Goal: Task Accomplishment & Management: Manage account settings

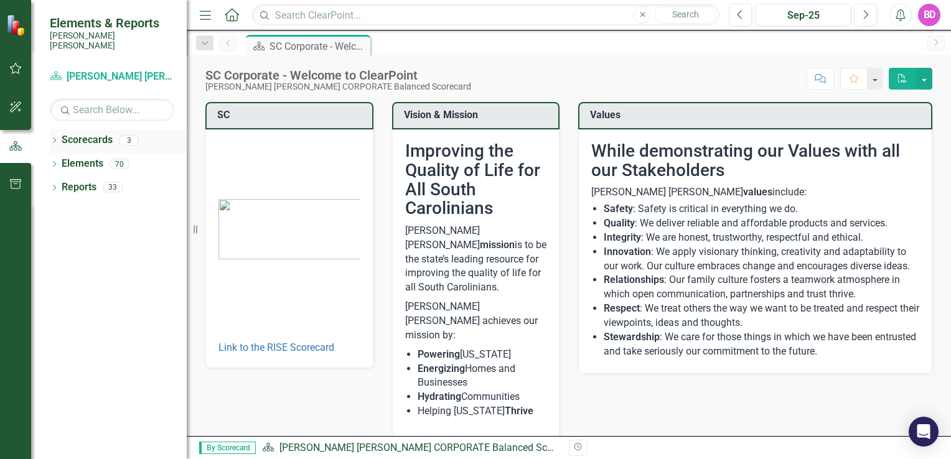
click at [127, 135] on div "3" at bounding box center [129, 140] width 20 height 11
click at [17, 64] on icon "button" at bounding box center [15, 68] width 13 height 10
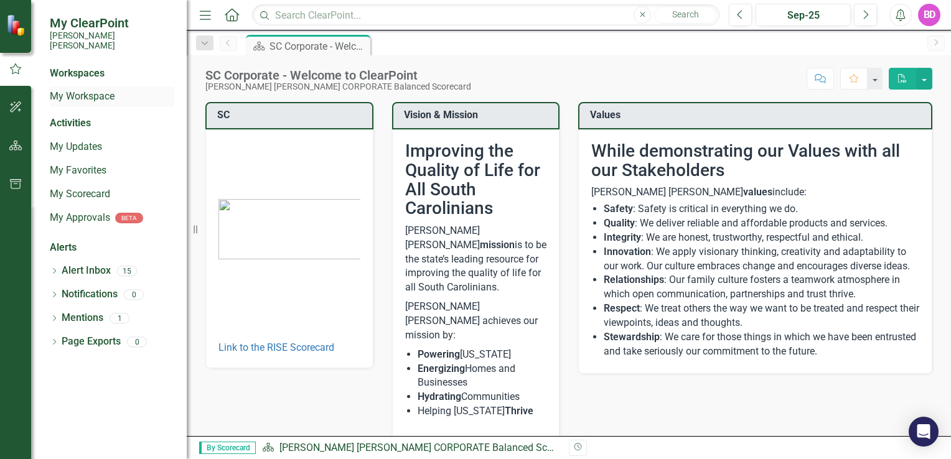
click at [75, 91] on link "My Workspace" at bounding box center [112, 97] width 124 height 14
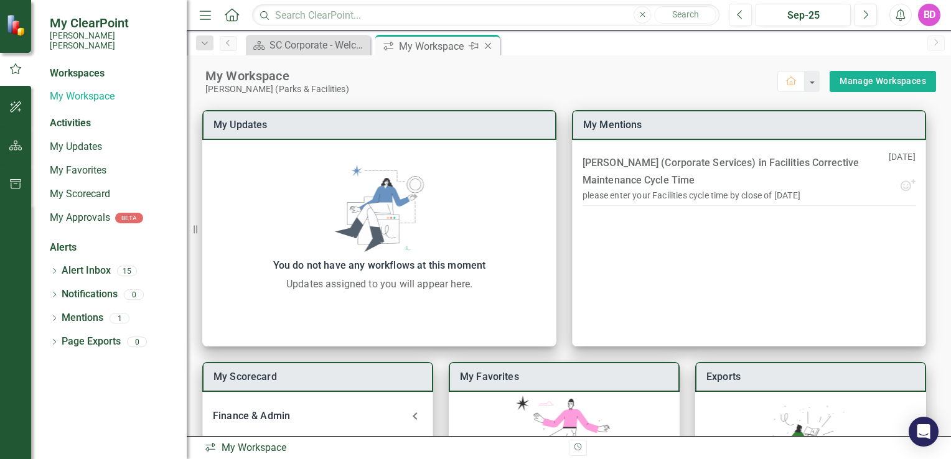
click at [418, 44] on div "My Workspace" at bounding box center [432, 47] width 67 height 16
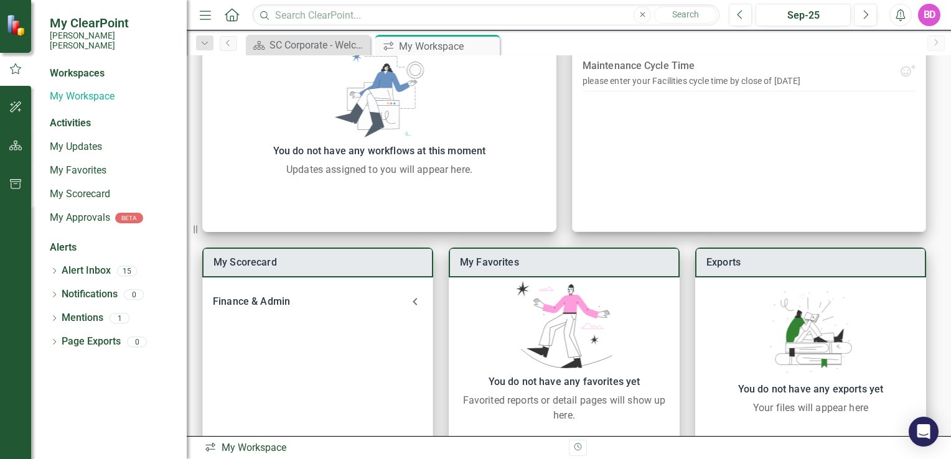
scroll to position [127, 0]
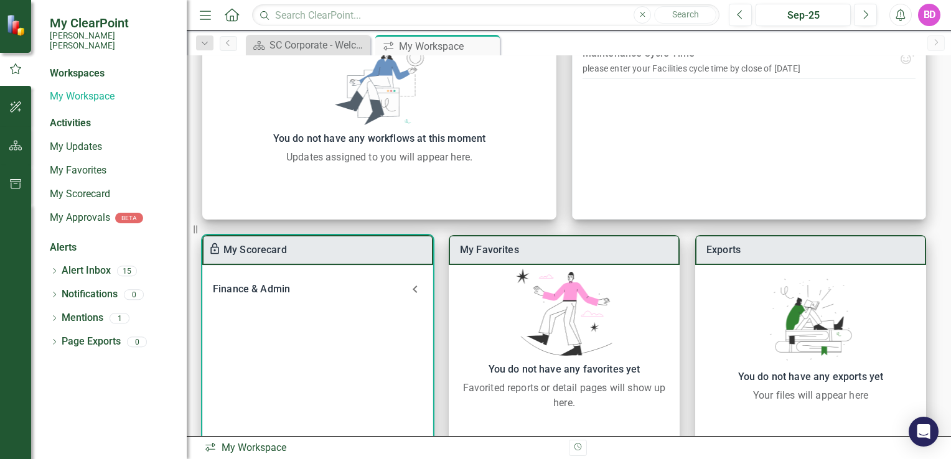
click at [284, 289] on div "Finance & Admin" at bounding box center [310, 289] width 195 height 17
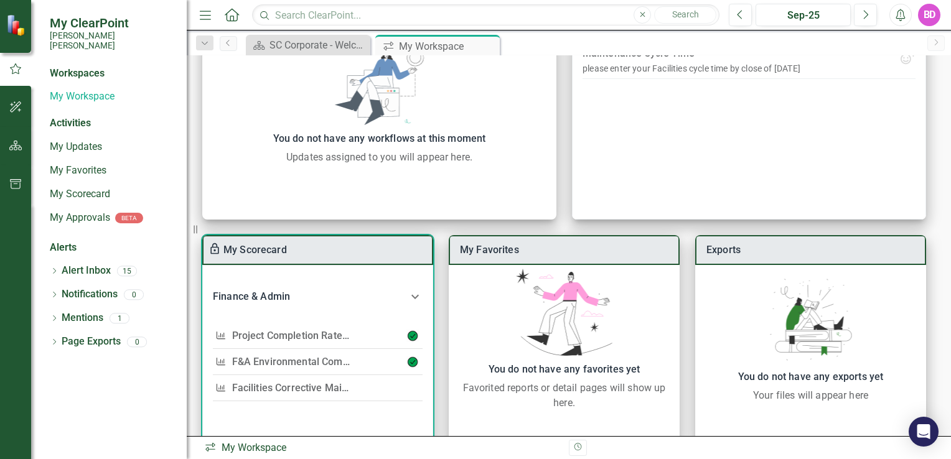
click at [294, 389] on link "Facilities Corrective Maintenance Cycle Time" at bounding box center [335, 388] width 206 height 12
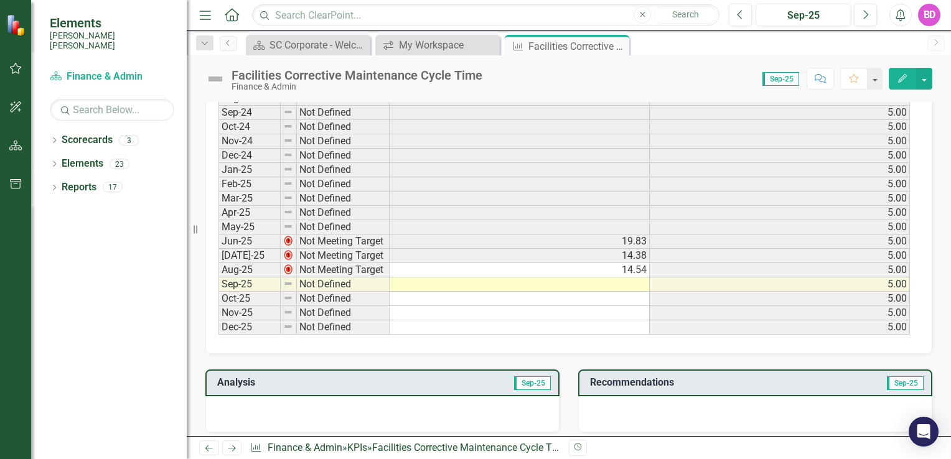
scroll to position [658, 0]
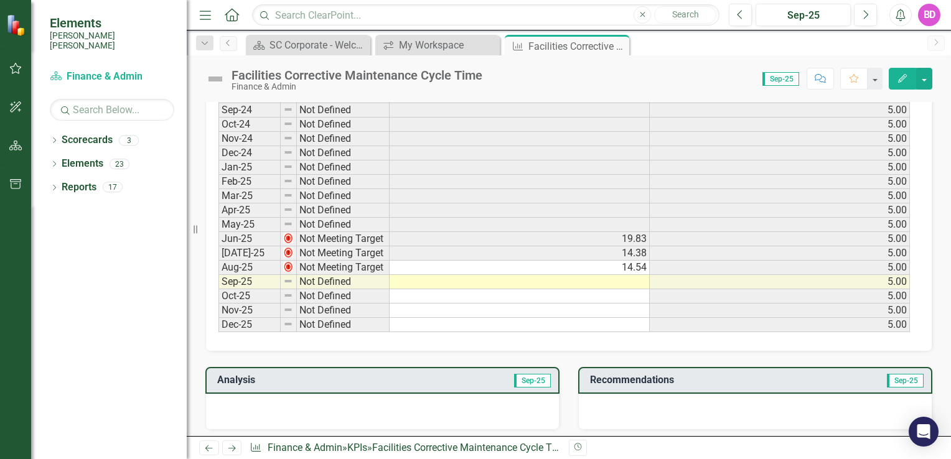
click at [625, 275] on td at bounding box center [519, 282] width 260 height 14
click at [626, 278] on td at bounding box center [519, 282] width 260 height 14
click at [606, 276] on td at bounding box center [519, 282] width 260 height 14
click at [898, 76] on icon "Edit" at bounding box center [901, 78] width 11 height 9
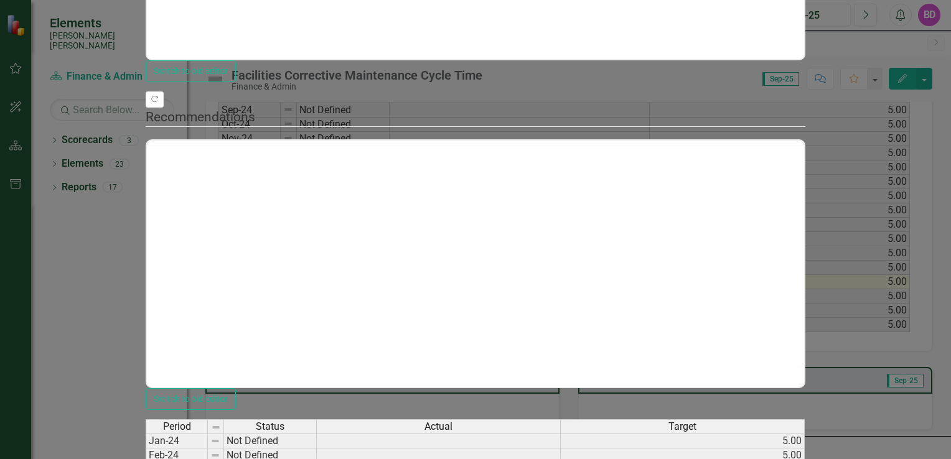
scroll to position [0, 0]
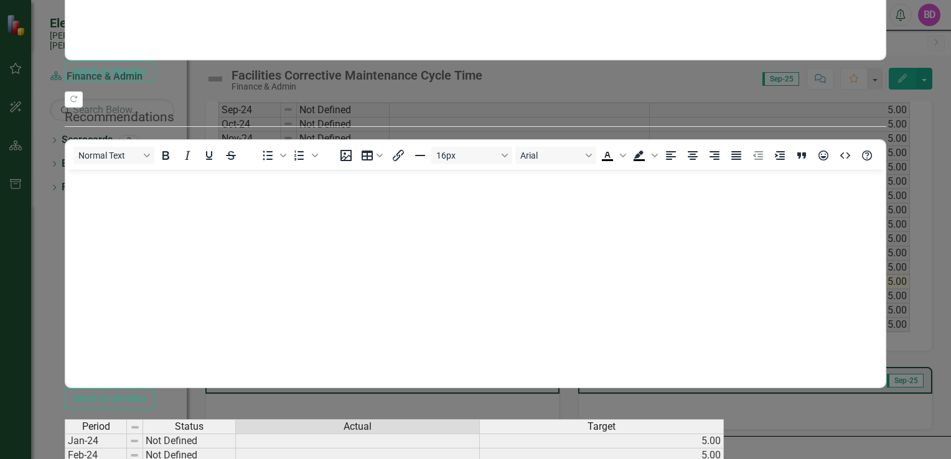
type textarea "15.12"
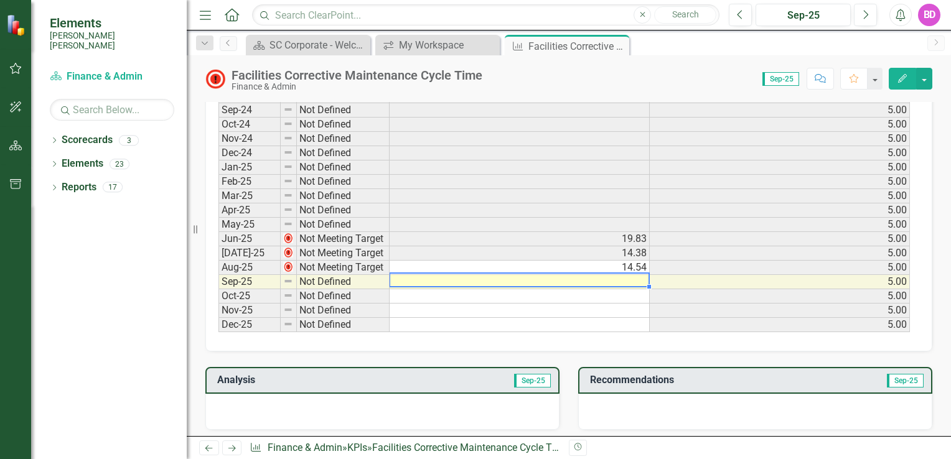
click at [615, 278] on td at bounding box center [519, 282] width 260 height 14
click at [622, 275] on td at bounding box center [519, 282] width 260 height 14
type textarea "5"
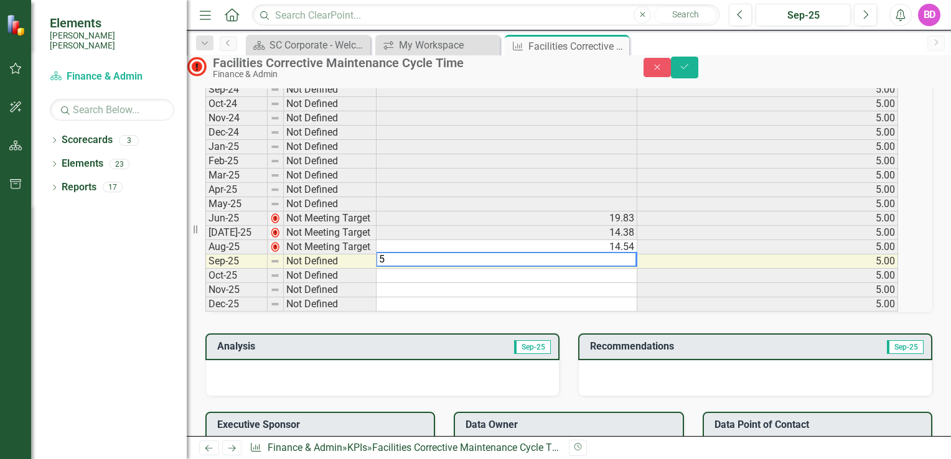
scroll to position [661, 0]
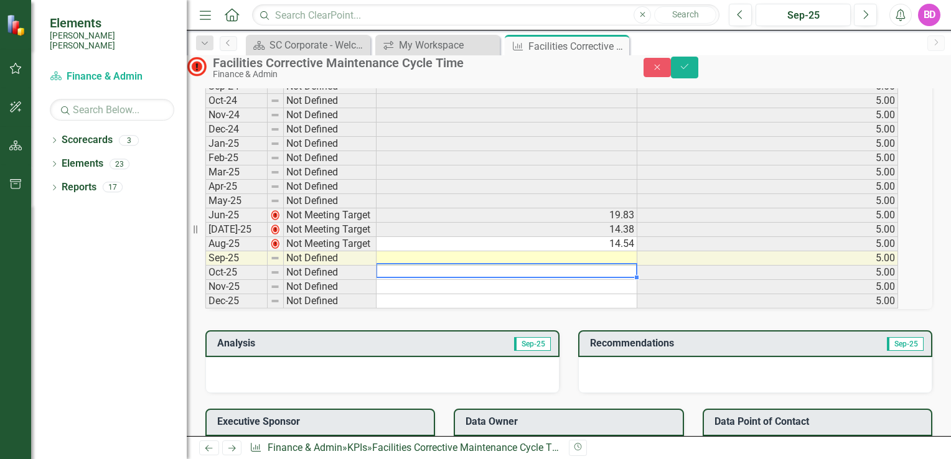
click at [630, 280] on td at bounding box center [506, 273] width 261 height 14
click at [604, 266] on td at bounding box center [506, 258] width 261 height 14
click at [615, 280] on td "15.12" at bounding box center [506, 273] width 261 height 14
click at [622, 266] on td at bounding box center [506, 258] width 261 height 14
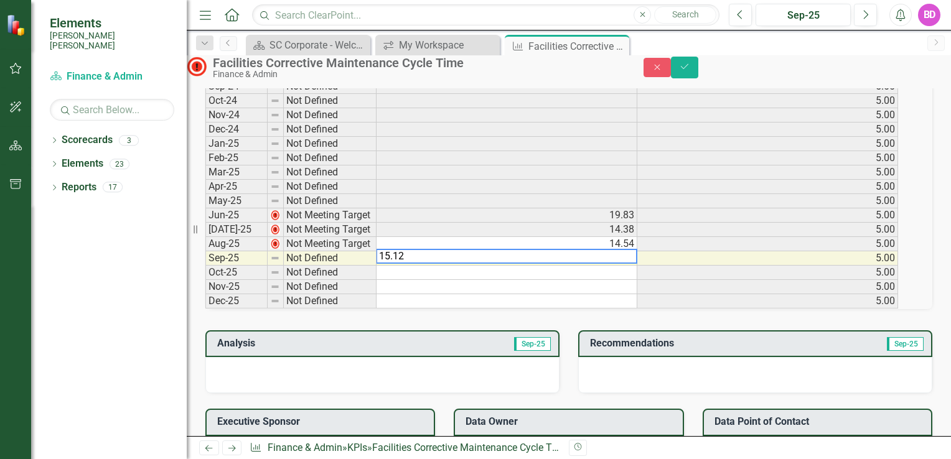
type textarea "15.12"
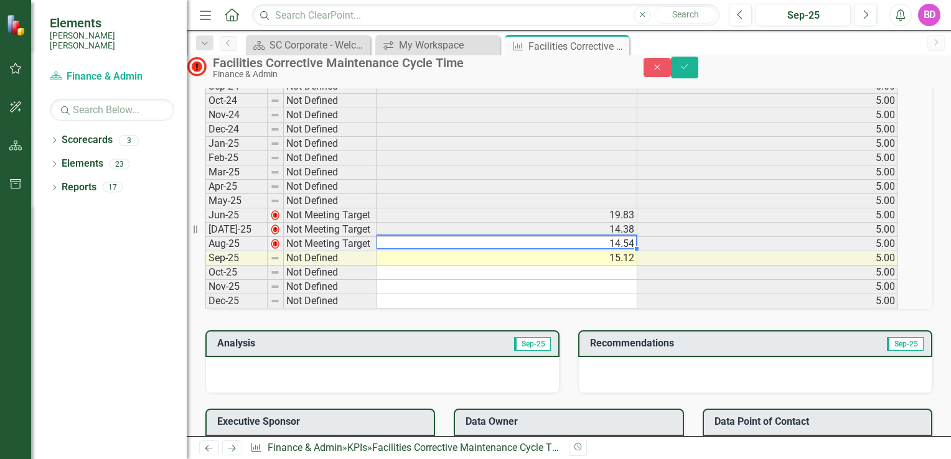
click at [592, 251] on td "14.54" at bounding box center [506, 244] width 261 height 14
click at [690, 71] on icon "Save" at bounding box center [684, 66] width 11 height 9
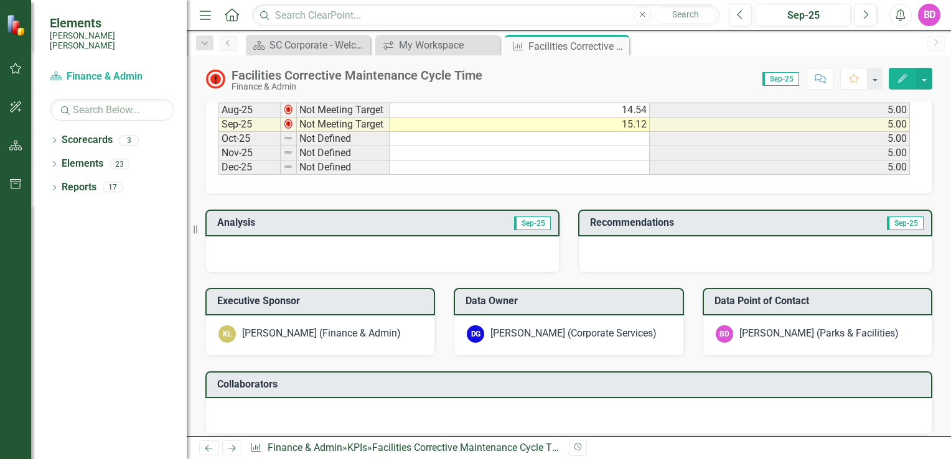
scroll to position [817, 0]
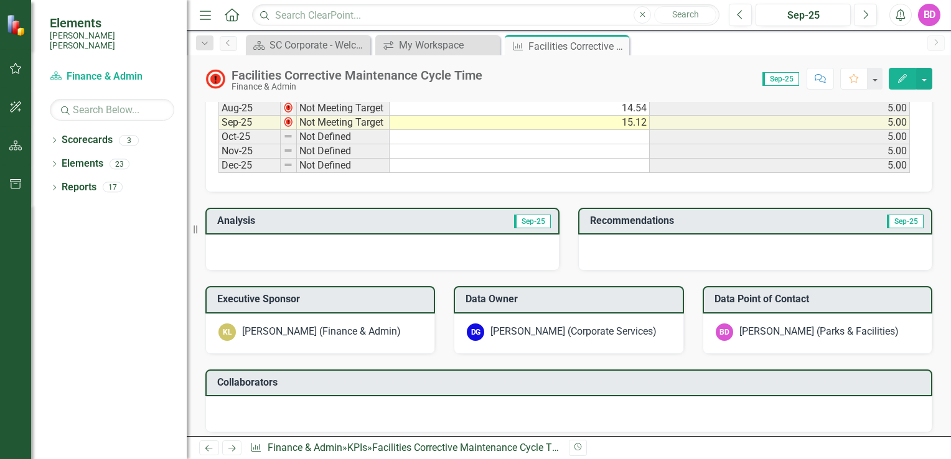
click at [748, 243] on div at bounding box center [755, 253] width 354 height 36
click at [674, 215] on h3 "Recommendations" at bounding box center [705, 220] width 231 height 11
click at [891, 218] on span "Sep-25" at bounding box center [904, 222] width 37 height 14
drag, startPoint x: 891, startPoint y: 218, endPoint x: 717, endPoint y: 235, distance: 175.0
click at [717, 235] on div at bounding box center [755, 253] width 354 height 36
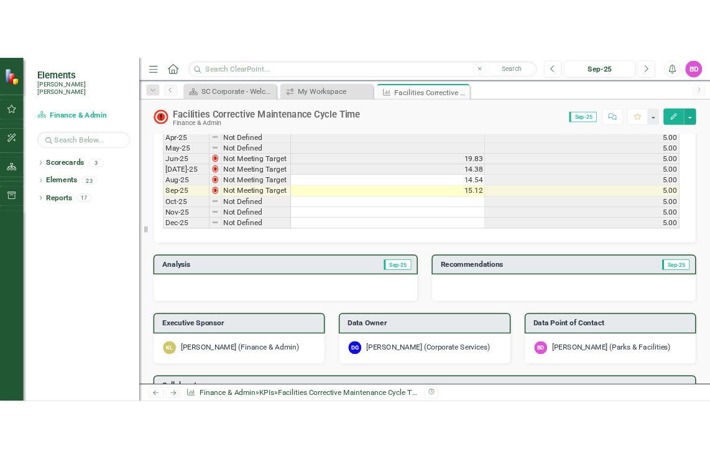
scroll to position [763, 0]
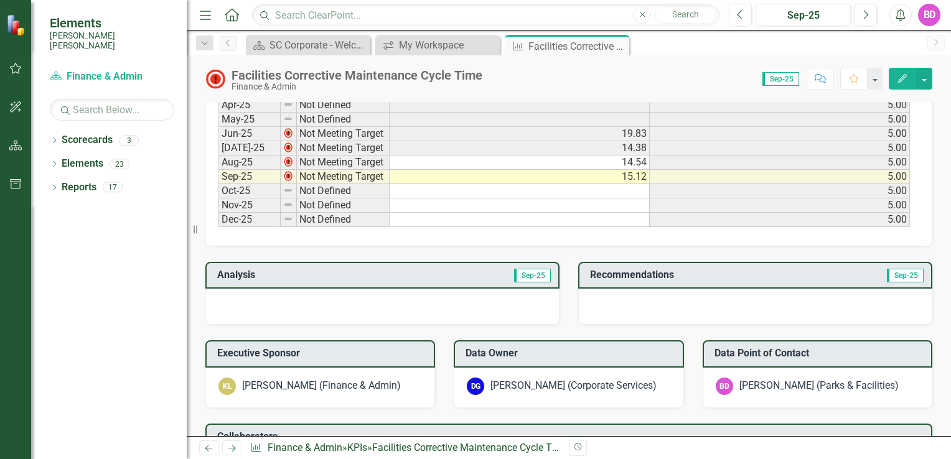
click at [430, 295] on div at bounding box center [382, 307] width 354 height 36
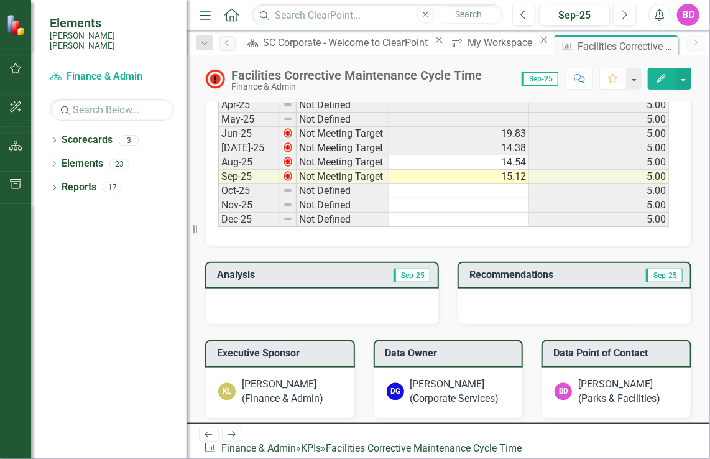
click at [195, 233] on icon "Resize" at bounding box center [198, 230] width 12 height 10
drag, startPoint x: 195, startPoint y: 233, endPoint x: 159, endPoint y: 233, distance: 36.1
click at [159, 233] on div "Elements [PERSON_NAME] [PERSON_NAME] Scorecard Finance & Admin Search Dropdown …" at bounding box center [93, 229] width 187 height 459
click at [309, 307] on div at bounding box center [322, 307] width 234 height 36
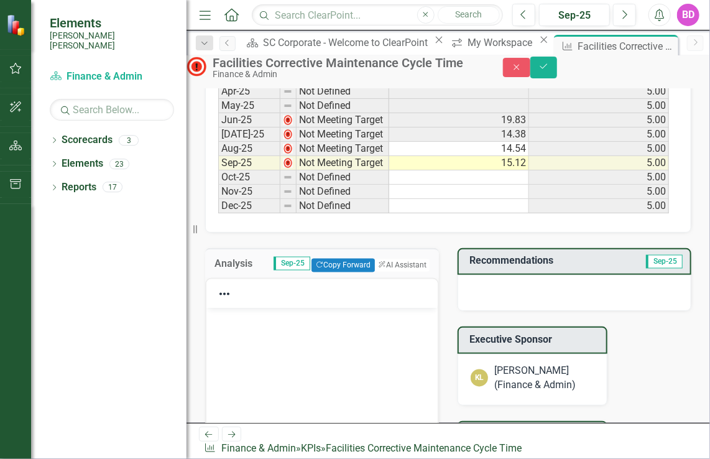
scroll to position [0, 0]
click at [389, 272] on button "ClearPoint AI AI Assistant" at bounding box center [402, 266] width 56 height 14
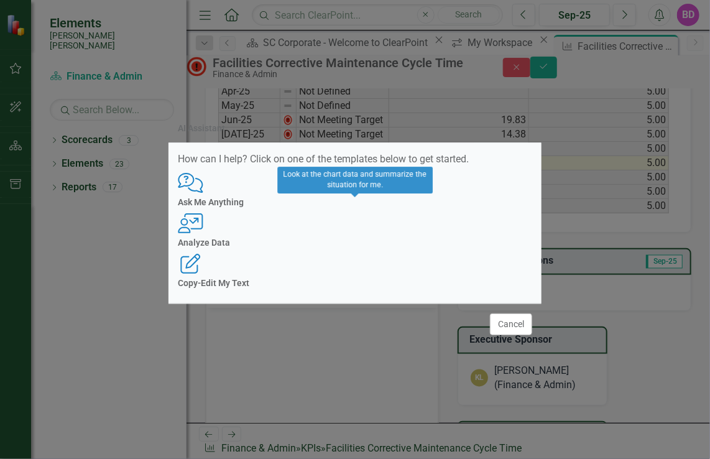
click at [342, 228] on div "User with Chart Analyze Data" at bounding box center [355, 230] width 355 height 34
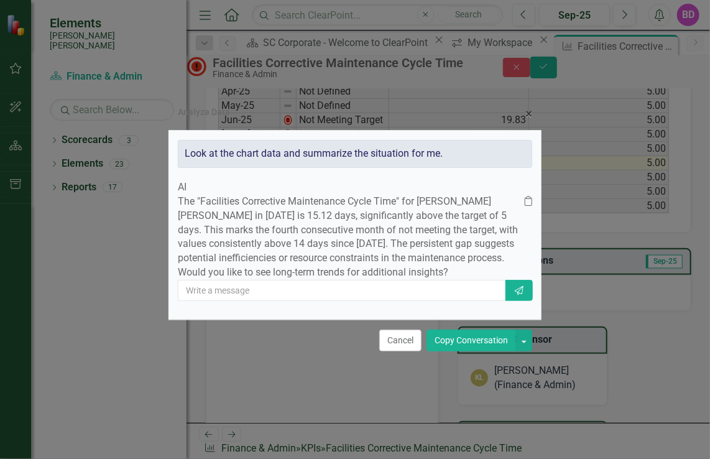
click at [216, 195] on p "The "Facilities Corrective Maintenance Cycle Time" for [PERSON_NAME] [PERSON_NA…" at bounding box center [351, 237] width 347 height 85
click at [450, 271] on p "The "Facilities Corrective Maintenance Cycle Time" for [PERSON_NAME] [PERSON_NA…" at bounding box center [351, 237] width 347 height 85
click at [515, 295] on icon "button" at bounding box center [519, 290] width 9 height 9
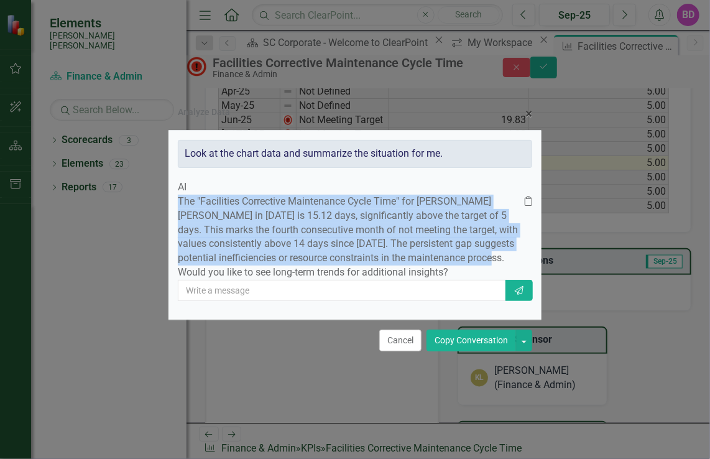
drag, startPoint x: 217, startPoint y: 186, endPoint x: 444, endPoint y: 259, distance: 238.0
click at [444, 259] on p "The "Facilities Corrective Maintenance Cycle Time" for [PERSON_NAME] [PERSON_NA…" at bounding box center [351, 237] width 347 height 85
drag, startPoint x: 444, startPoint y: 259, endPoint x: 347, endPoint y: 236, distance: 99.9
copy p "The "Facilities Corrective Maintenance Cycle Time" for [PERSON_NAME] [PERSON_NA…"
click at [406, 351] on button "Cancel" at bounding box center [400, 341] width 42 height 22
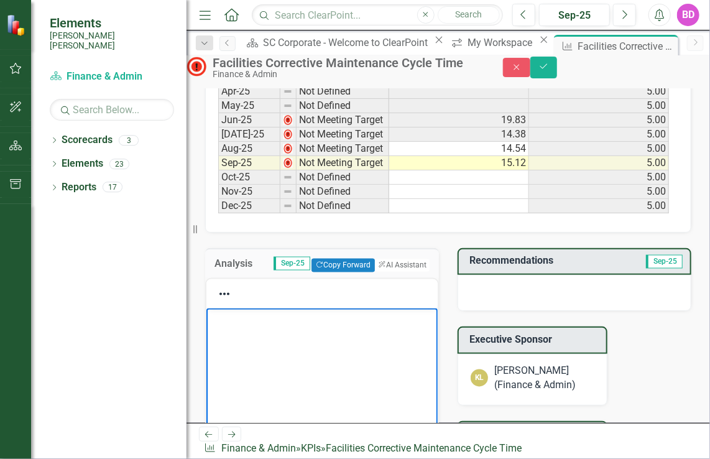
click at [286, 342] on body "Rich Text Area. Press ALT-0 for help." at bounding box center [321, 402] width 231 height 187
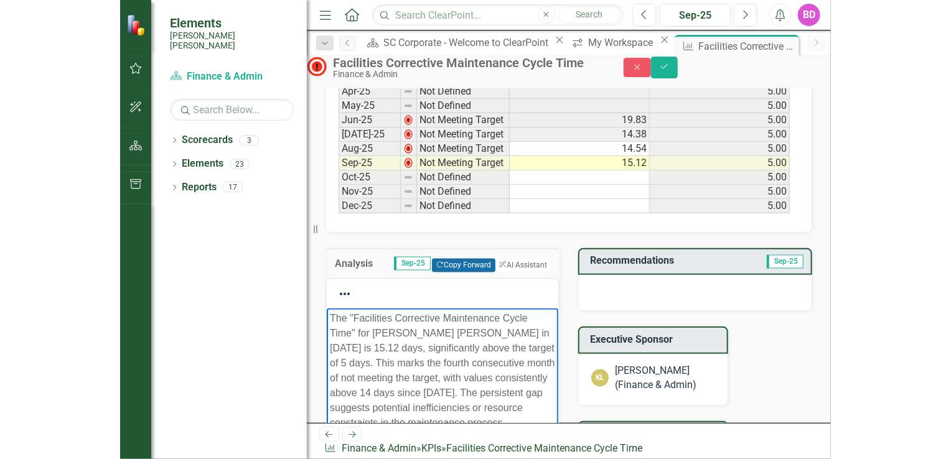
scroll to position [794, 0]
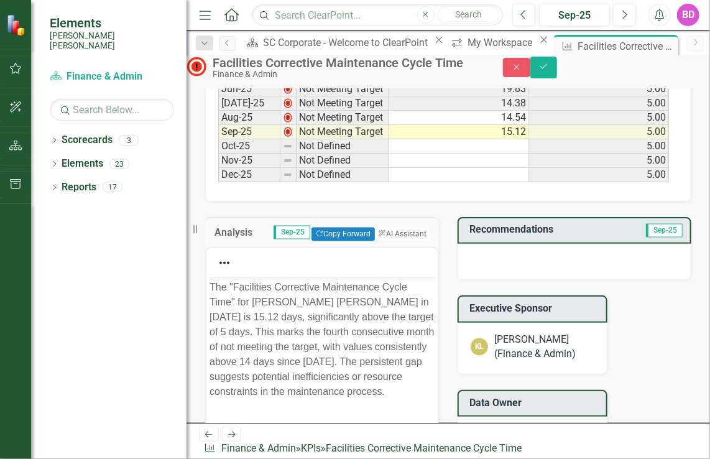
click at [487, 274] on div at bounding box center [575, 262] width 234 height 36
click at [542, 266] on div at bounding box center [575, 262] width 234 height 36
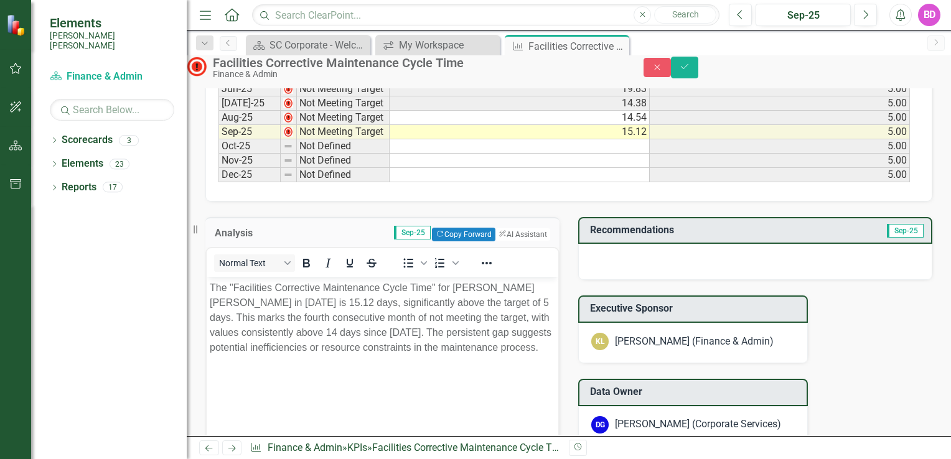
click at [724, 236] on h3 "Recommendations" at bounding box center [705, 230] width 231 height 11
click at [891, 237] on span "Sep-25" at bounding box center [904, 231] width 37 height 14
click at [690, 71] on icon "Save" at bounding box center [684, 66] width 11 height 9
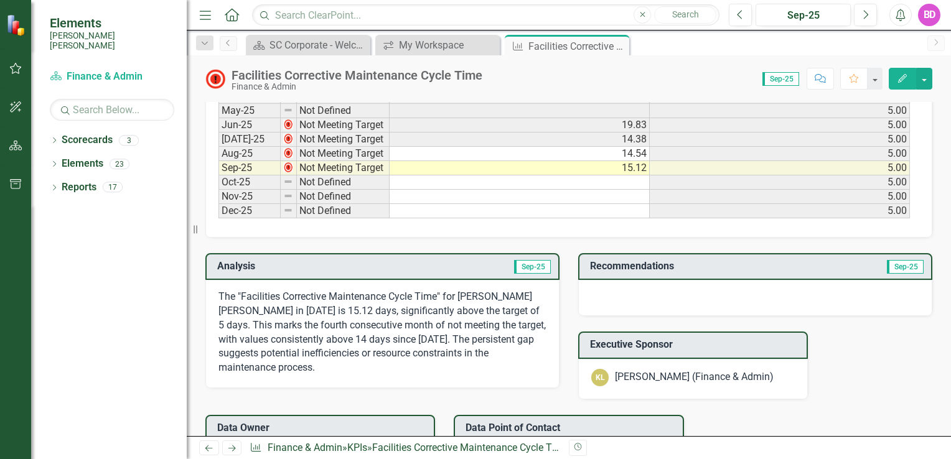
scroll to position [774, 0]
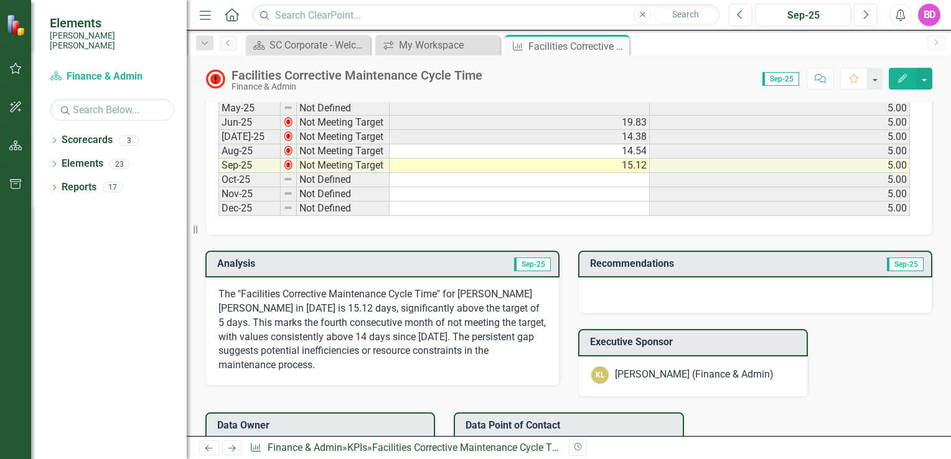
click at [896, 260] on span "Sep-25" at bounding box center [904, 265] width 37 height 14
drag, startPoint x: 896, startPoint y: 260, endPoint x: 820, endPoint y: 282, distance: 79.0
click at [820, 282] on div at bounding box center [755, 295] width 354 height 36
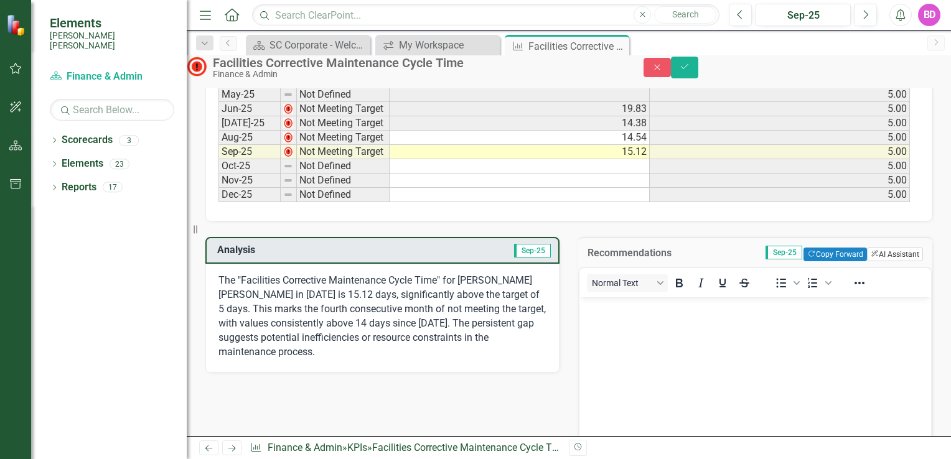
scroll to position [0, 0]
click at [876, 261] on button "ClearPoint AI AI Assistant" at bounding box center [895, 255] width 56 height 14
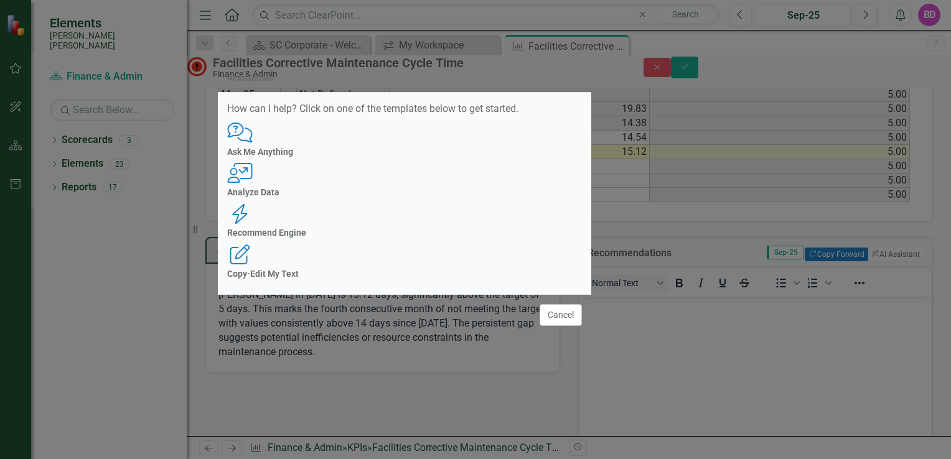
drag, startPoint x: 528, startPoint y: 139, endPoint x: 457, endPoint y: 109, distance: 76.9
click at [457, 93] on div "AI Assistant" at bounding box center [404, 78] width 373 height 29
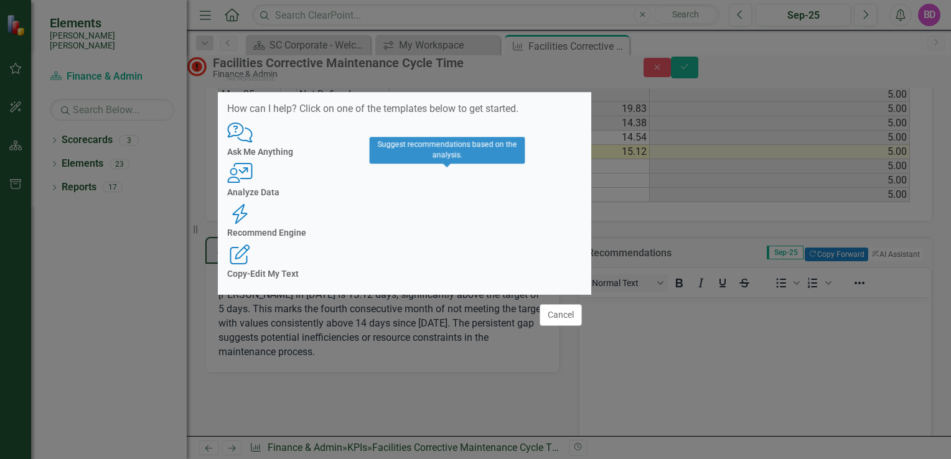
click at [253, 204] on icon "Recommend Engine" at bounding box center [240, 214] width 26 height 20
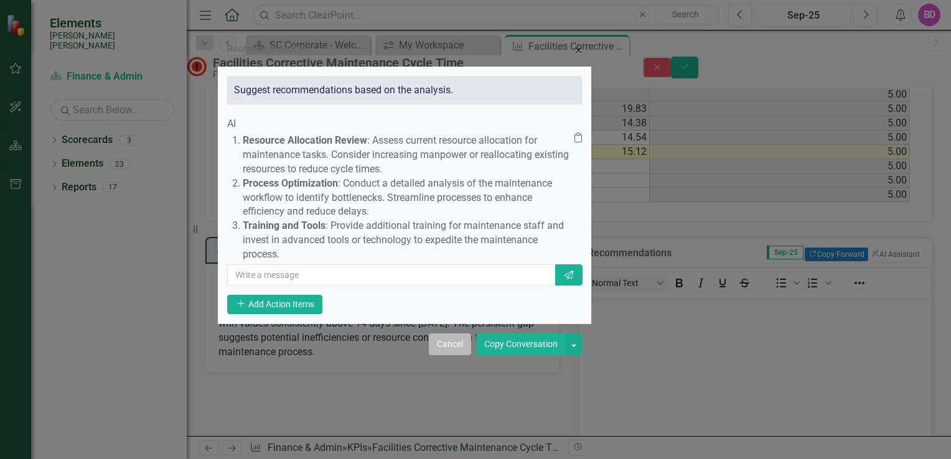
click at [457, 355] on button "Cancel" at bounding box center [450, 344] width 42 height 22
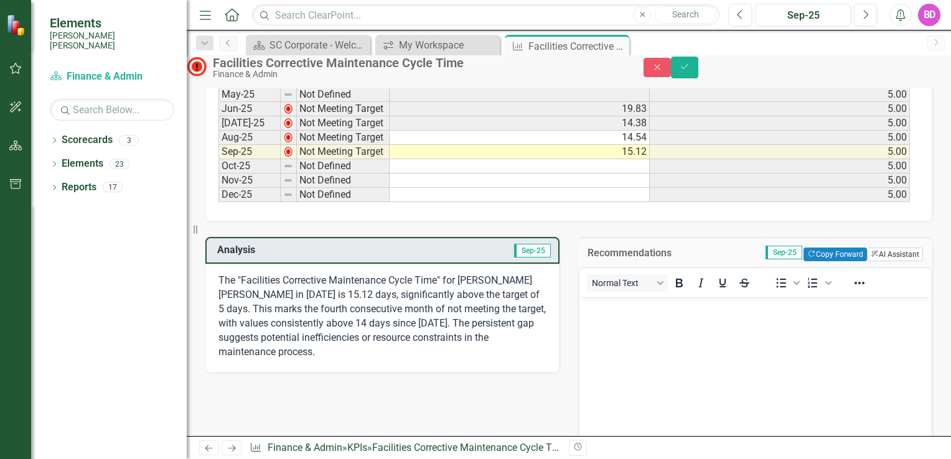
click at [868, 261] on button "ClearPoint AI AI Assistant" at bounding box center [895, 255] width 56 height 14
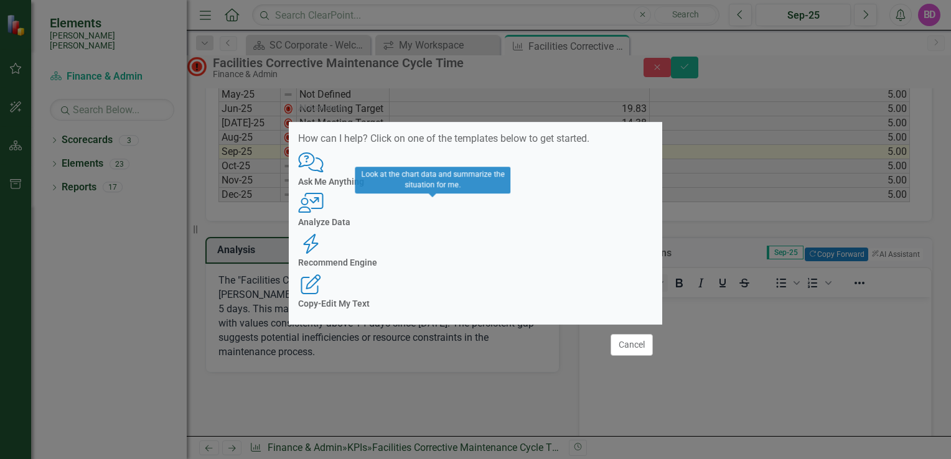
click at [419, 227] on div "User with Chart Analyze Data" at bounding box center [475, 210] width 355 height 34
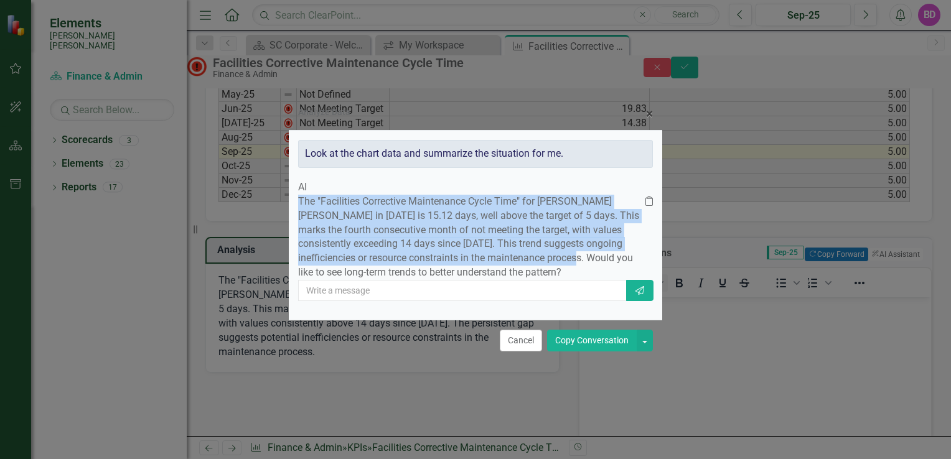
drag, startPoint x: 338, startPoint y: 185, endPoint x: 515, endPoint y: 253, distance: 190.0
click at [515, 253] on p "The "Facilities Corrective Maintenance Cycle Time" for [PERSON_NAME] [PERSON_NA…" at bounding box center [471, 237] width 347 height 85
drag, startPoint x: 515, startPoint y: 253, endPoint x: 450, endPoint y: 226, distance: 70.0
copy p "The "Facilities Corrective Maintenance Cycle Time" for [PERSON_NAME] [PERSON_NA…"
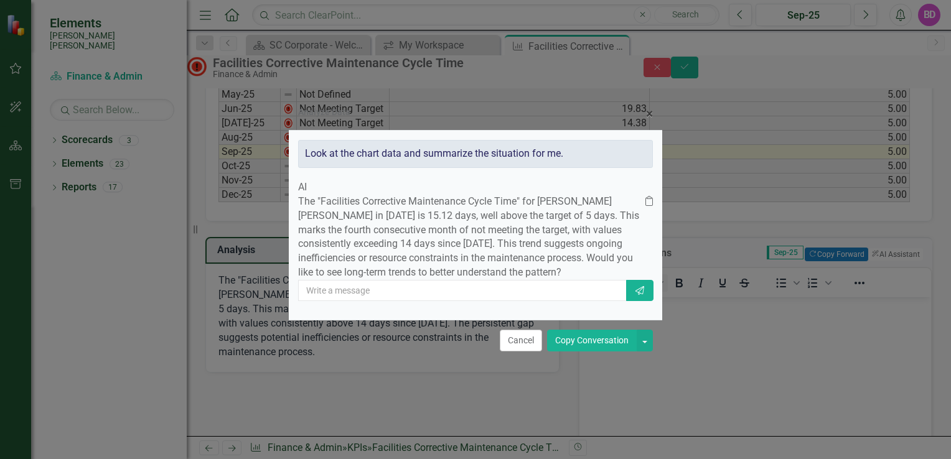
click at [710, 362] on div "Analyze Data × Close Look at the chart data and summarize the situation for me.…" at bounding box center [475, 229] width 951 height 459
click at [519, 351] on button "Cancel" at bounding box center [521, 341] width 42 height 22
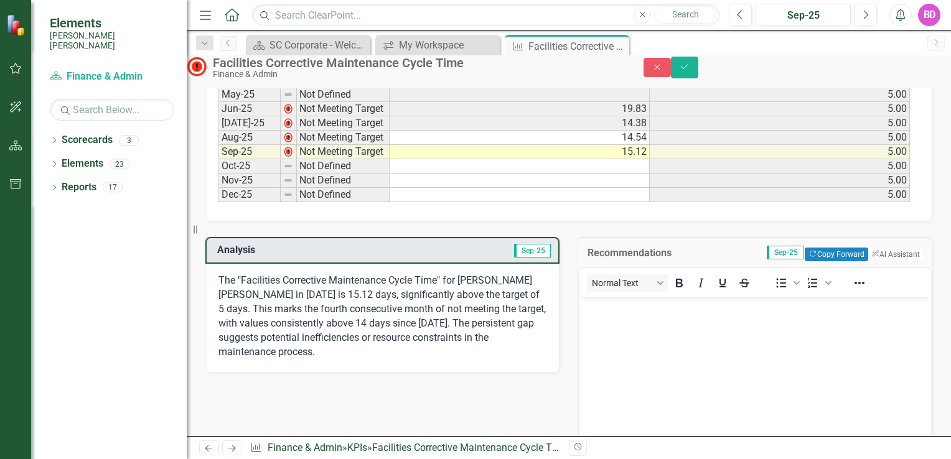
click at [630, 332] on body "Rich Text Area. Press ALT-0 for help." at bounding box center [754, 390] width 351 height 187
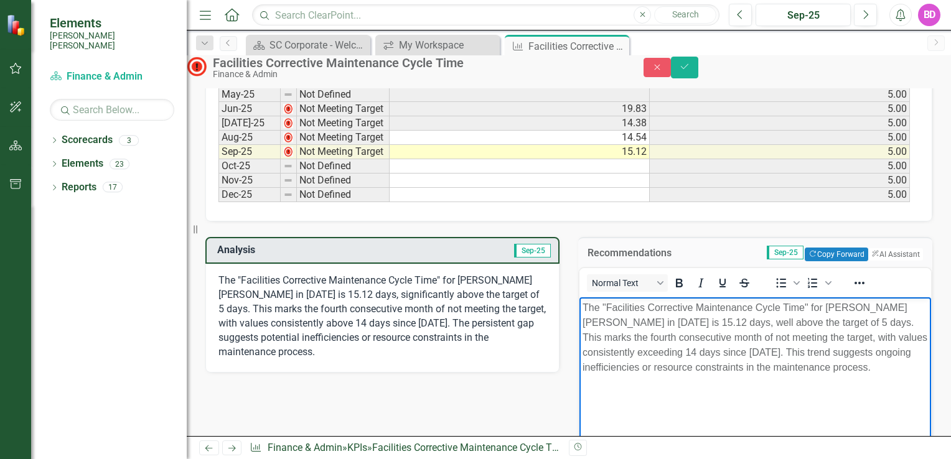
click at [688, 375] on p "The "Facilities Corrective Maintenance Cycle Time" for [PERSON_NAME] [PERSON_NA…" at bounding box center [754, 337] width 345 height 75
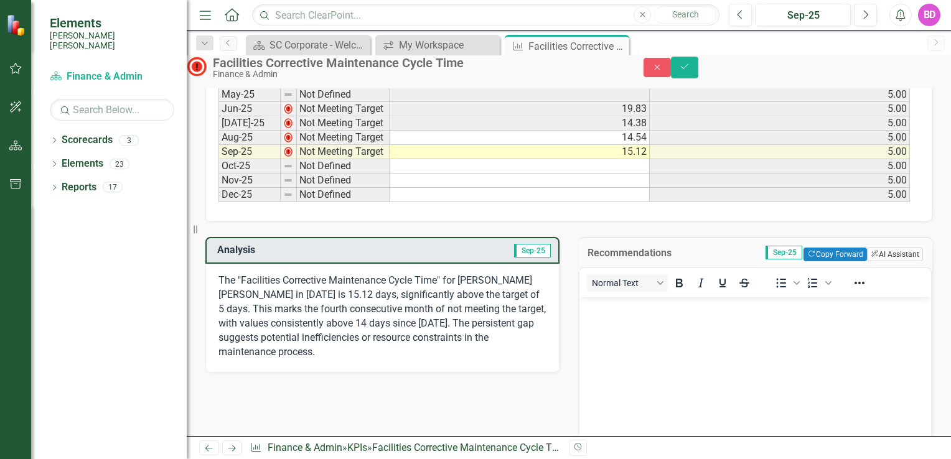
click at [868, 261] on button "ClearPoint AI AI Assistant" at bounding box center [895, 255] width 56 height 14
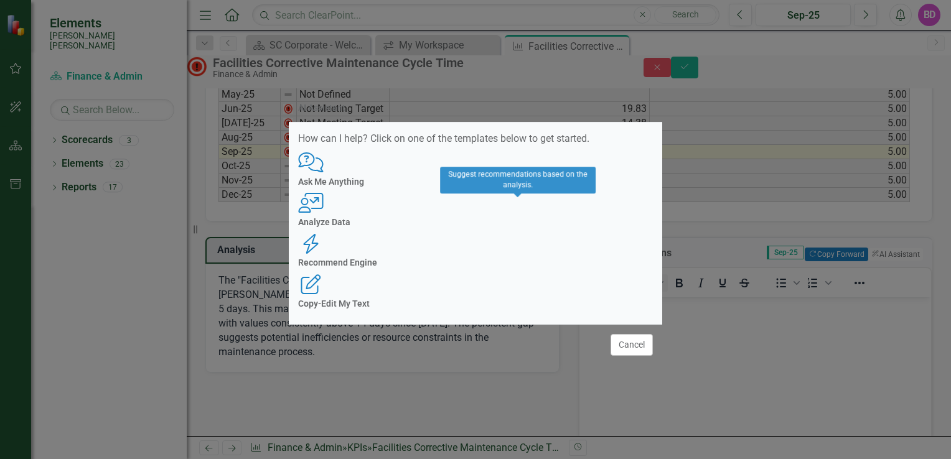
click at [523, 258] on h4 "Recommend Engine" at bounding box center [475, 262] width 355 height 9
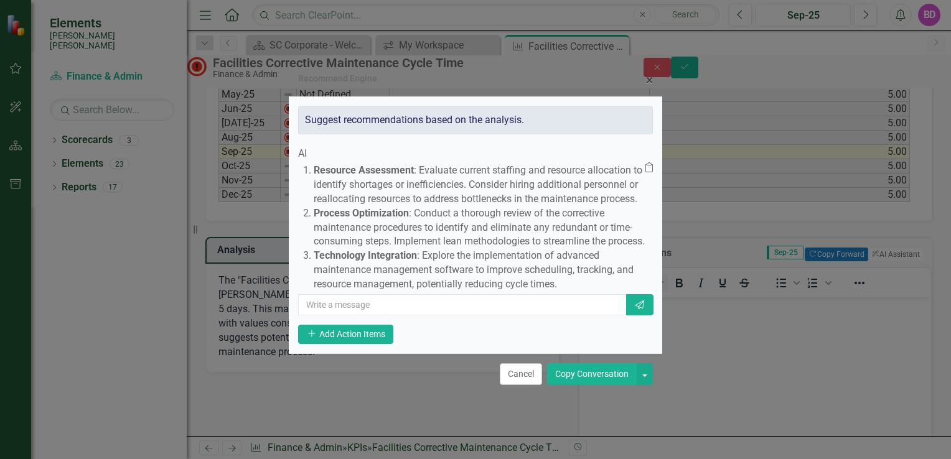
click at [586, 385] on button "Copy Conversation" at bounding box center [592, 374] width 90 height 22
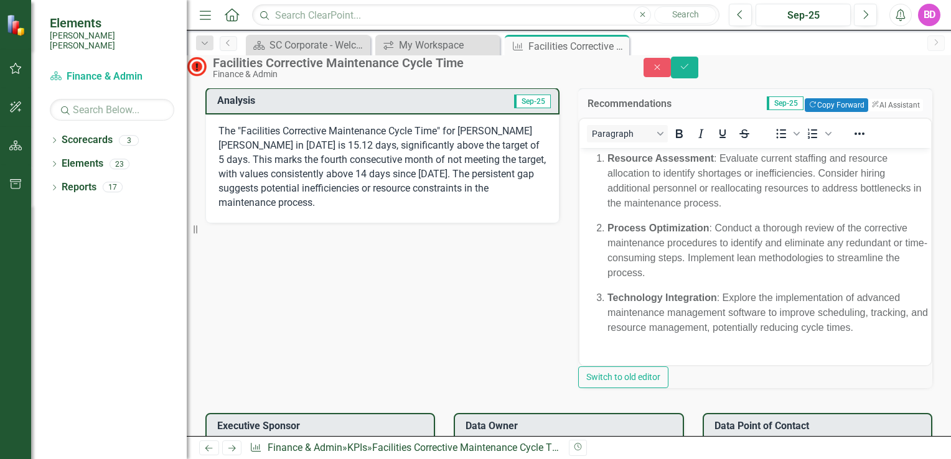
scroll to position [919, 0]
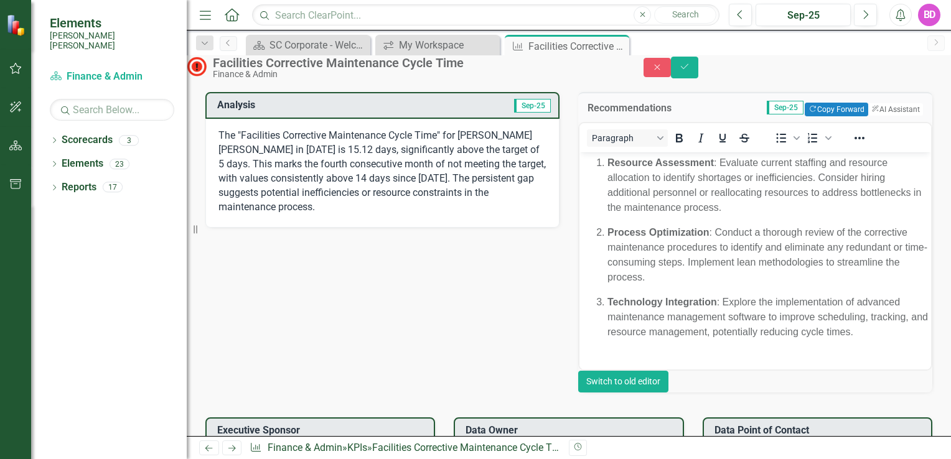
click at [668, 393] on button "Switch to old editor" at bounding box center [623, 382] width 90 height 22
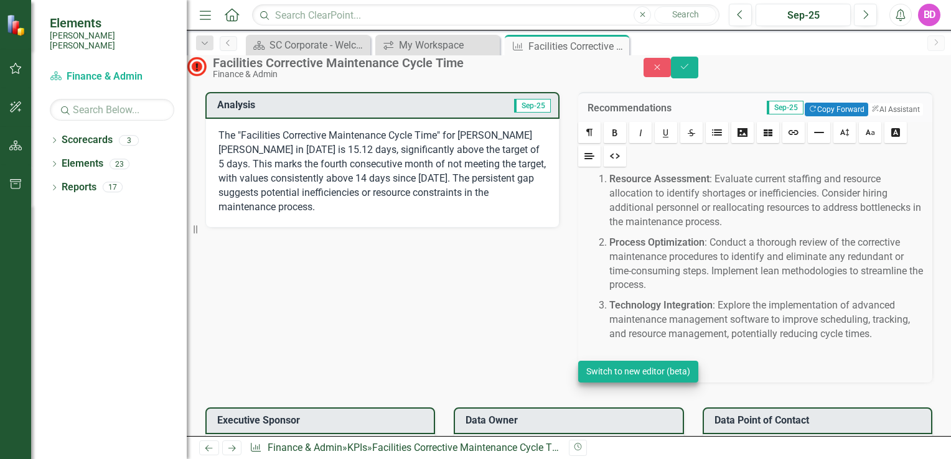
scroll to position [921, 0]
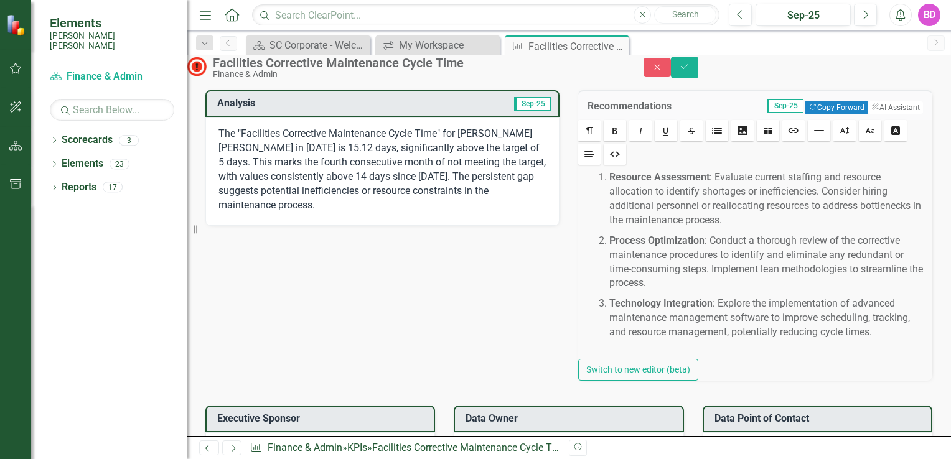
click at [779, 339] on p "Technology Integration : Explore the implementation of advanced maintenance man…" at bounding box center [767, 318] width 317 height 43
click at [690, 71] on icon "Save" at bounding box center [684, 66] width 11 height 9
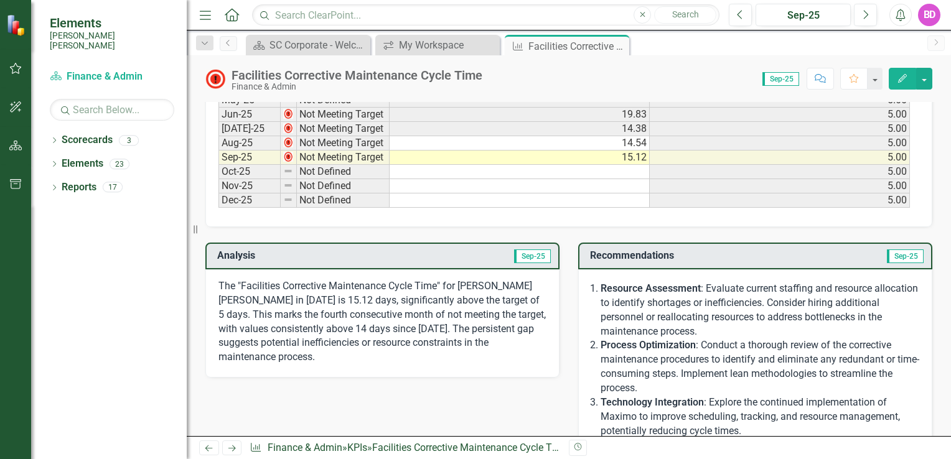
scroll to position [789, 0]
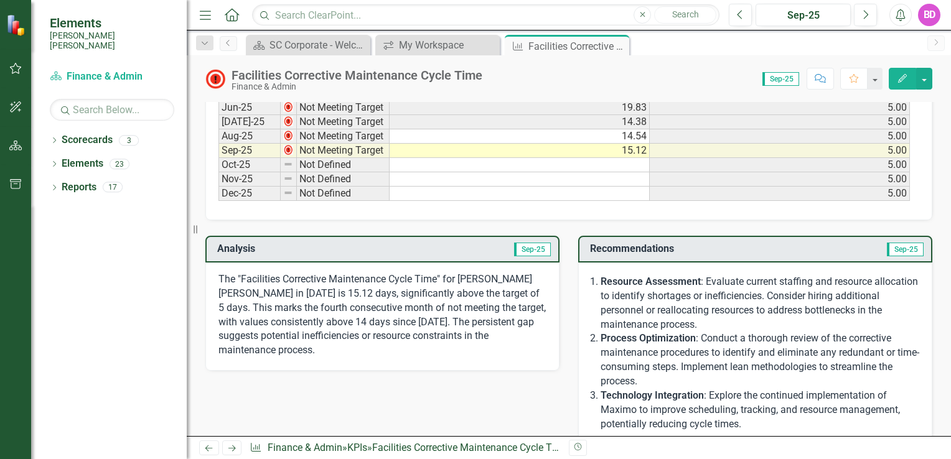
click at [378, 246] on h3 "Analysis" at bounding box center [300, 248] width 167 height 11
click at [525, 246] on span "Sep-25" at bounding box center [532, 250] width 37 height 14
drag, startPoint x: 525, startPoint y: 246, endPoint x: 463, endPoint y: 243, distance: 62.3
click at [463, 243] on td "Sep-25" at bounding box center [467, 250] width 167 height 21
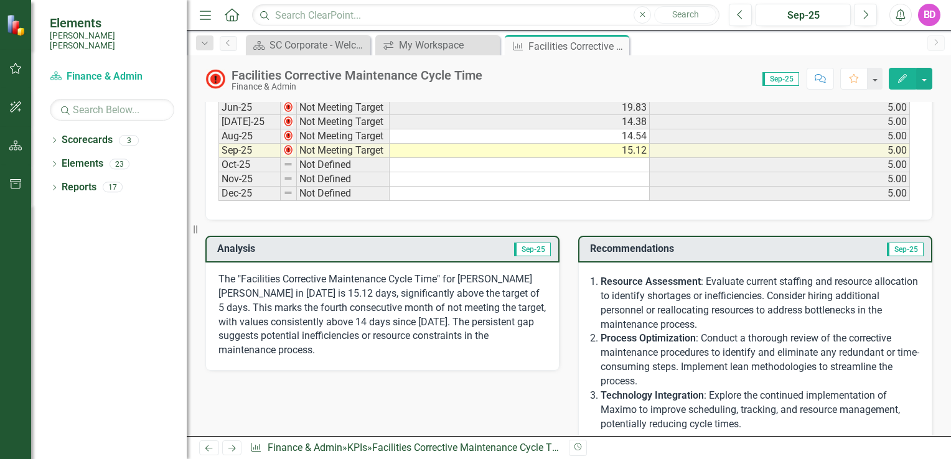
click at [530, 248] on span "Sep-25" at bounding box center [532, 250] width 37 height 14
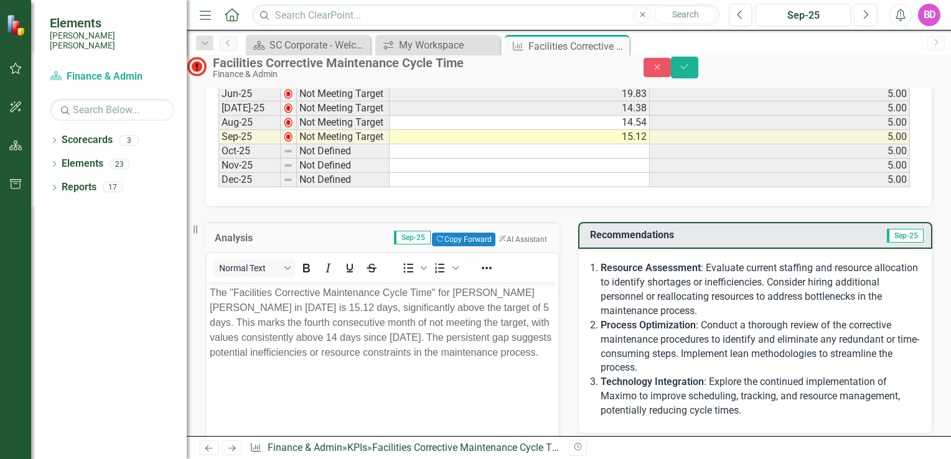
scroll to position [0, 0]
click at [408, 390] on body "The "Facilities Corrective Maintenance Cycle Time" for [PERSON_NAME] [PERSON_NA…" at bounding box center [382, 375] width 351 height 187
click at [690, 71] on icon "Save" at bounding box center [684, 66] width 11 height 9
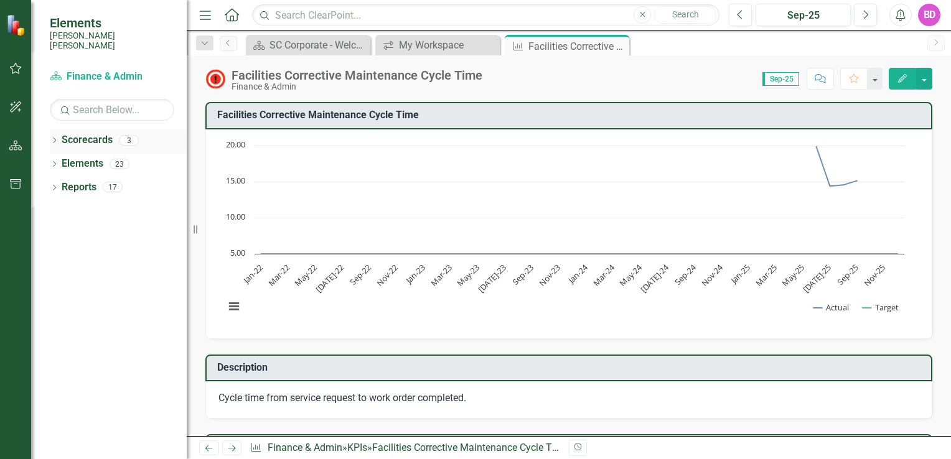
click at [90, 136] on link "Scorecards" at bounding box center [87, 140] width 51 height 14
click at [409, 44] on div "My Workspace" at bounding box center [440, 45] width 82 height 16
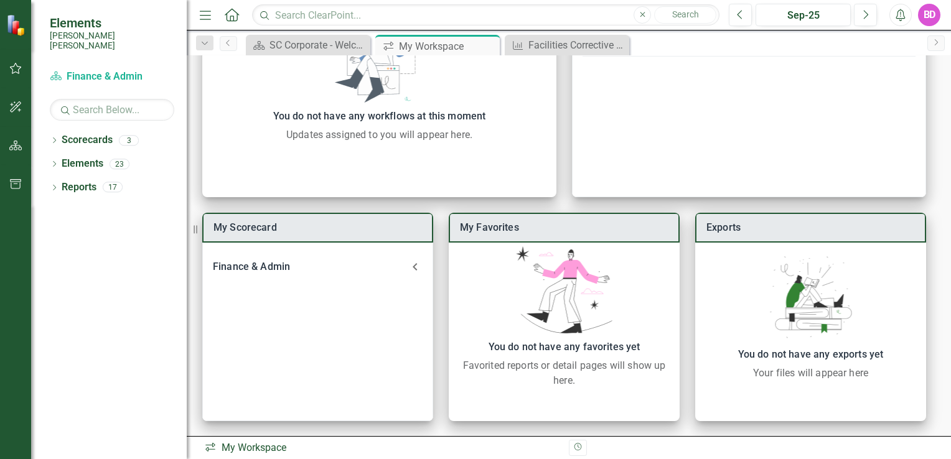
scroll to position [15, 0]
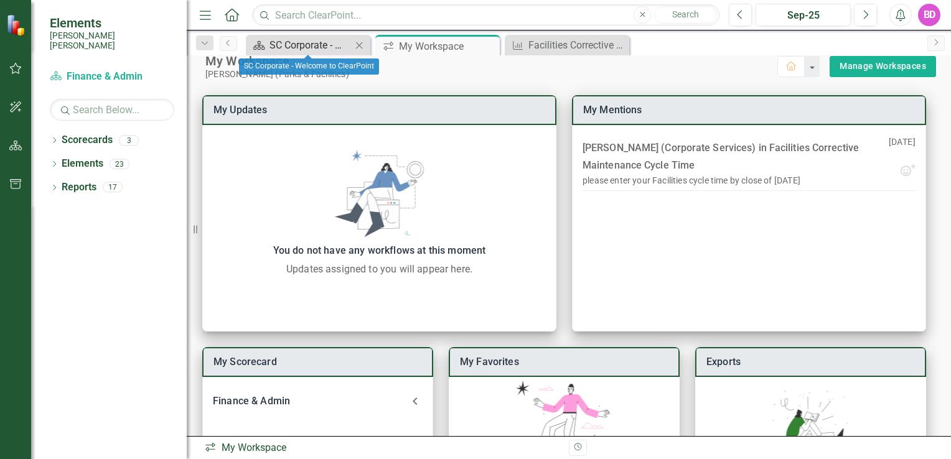
click at [306, 45] on div "SC Corporate - Welcome to ClearPoint" at bounding box center [310, 45] width 82 height 16
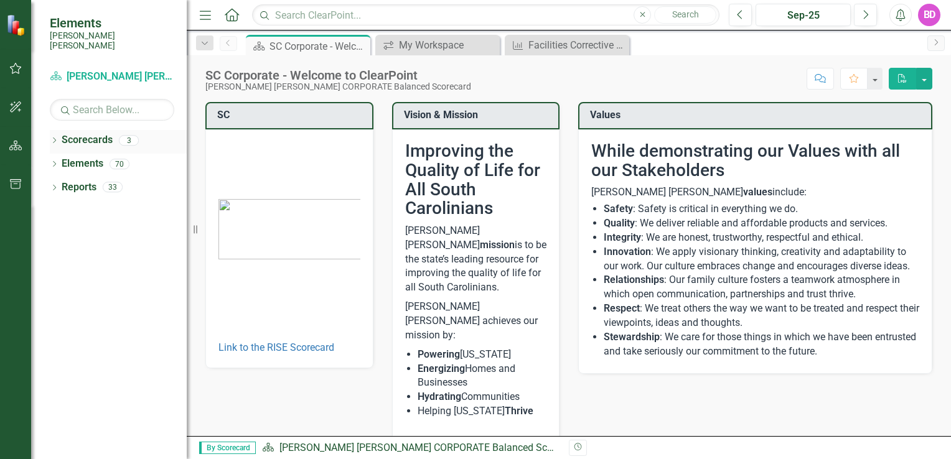
click at [131, 135] on div "3" at bounding box center [129, 140] width 20 height 11
